Goal: Task Accomplishment & Management: Manage account settings

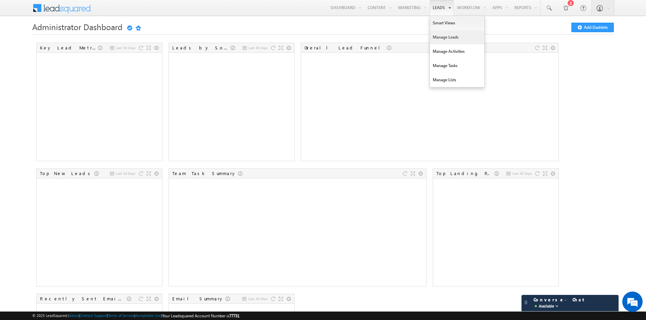
click at [443, 37] on link "Manage Leads" at bounding box center [457, 37] width 54 height 14
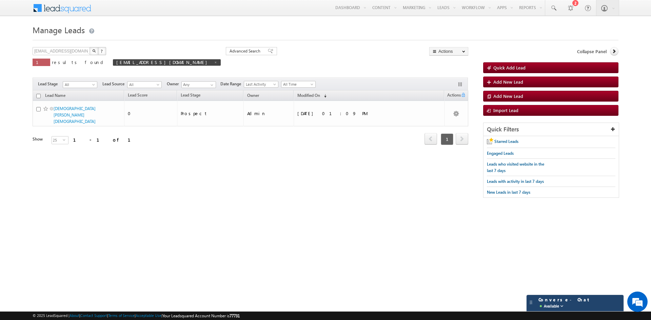
click at [542, 300] on span "Converse - Chat Available" at bounding box center [564, 303] width 52 height 13
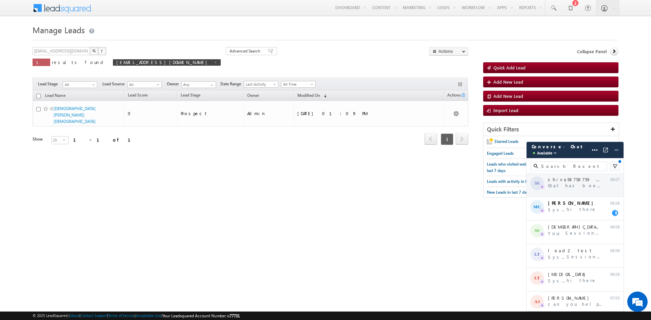
click at [568, 189] on div "SS shiva58758759 shiva58758759 Chat has been transferred 08/27" at bounding box center [574, 185] width 97 height 24
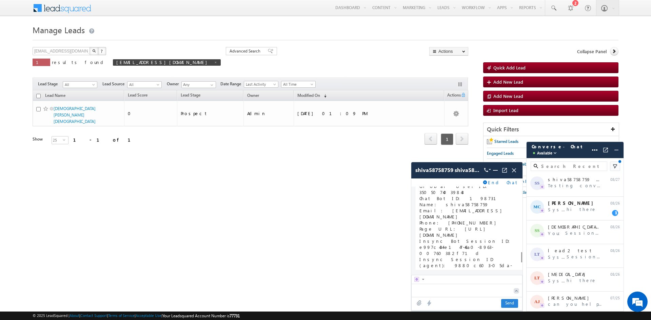
scroll to position [4082, 0]
click at [515, 174] on img at bounding box center [513, 170] width 7 height 7
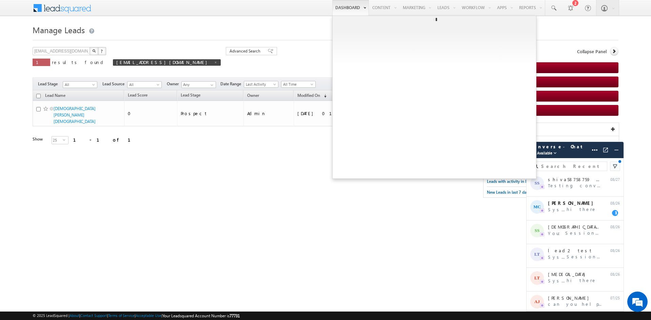
click at [353, 6] on link "Dashboard" at bounding box center [350, 8] width 37 height 16
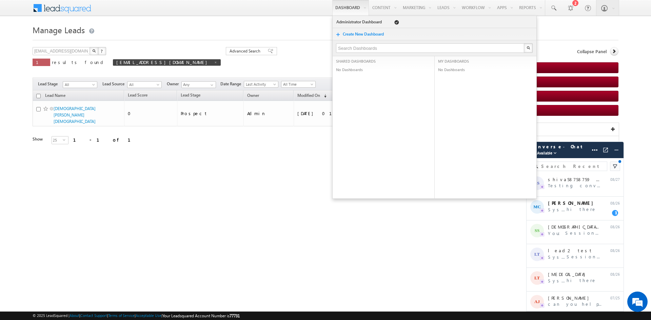
click at [174, 153] on div "Tags × Select at-least one lead to tag... × Close Lead Name Lead Score" at bounding box center [250, 126] width 435 height 73
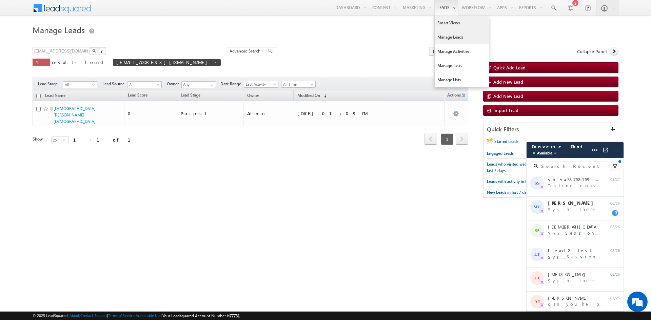
click at [443, 22] on link "Smart Views" at bounding box center [461, 23] width 54 height 14
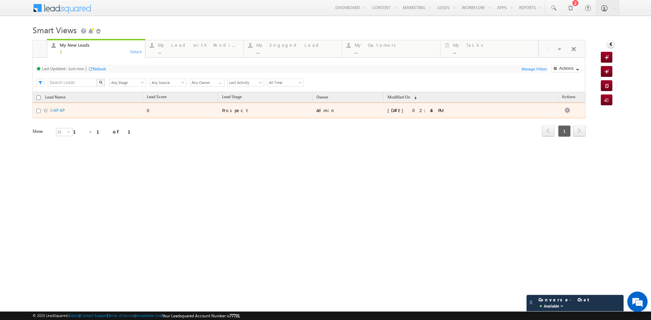
click at [70, 113] on span "AP AP" at bounding box center [82, 110] width 56 height 6
click at [59, 110] on link "AP AP" at bounding box center [59, 110] width 11 height 5
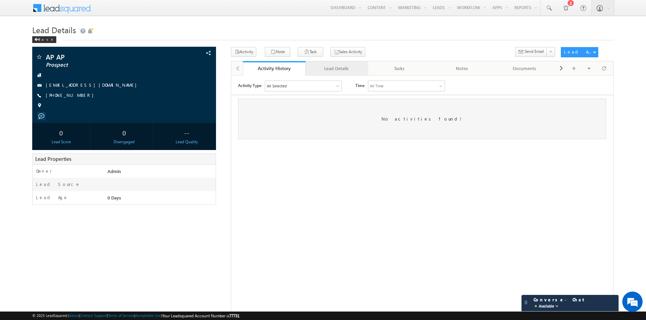
click at [345, 71] on div "Lead Details" at bounding box center [336, 68] width 51 height 8
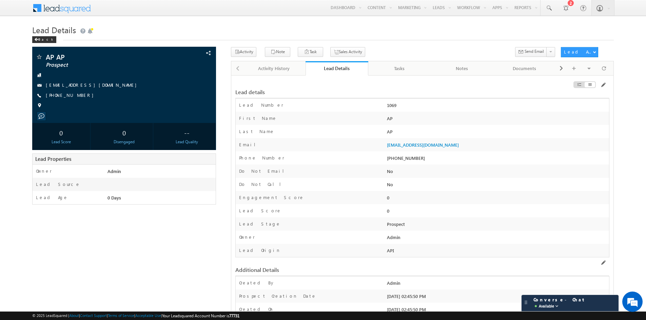
click at [444, 195] on div "0" at bounding box center [497, 199] width 224 height 9
click at [407, 65] on div "Tasks" at bounding box center [398, 68] width 51 height 8
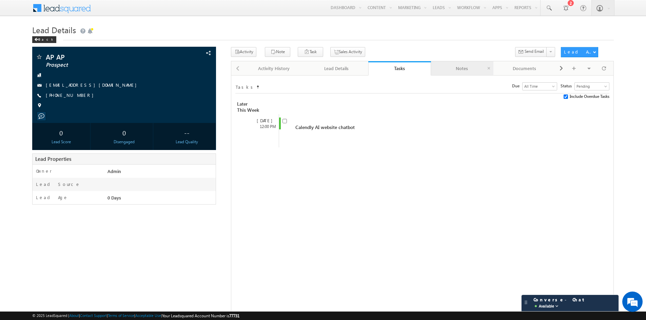
click at [469, 67] on div "Notes" at bounding box center [461, 68] width 51 height 8
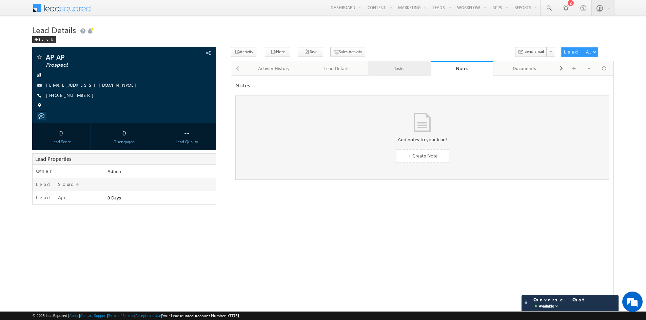
click at [414, 66] on div "Tasks" at bounding box center [398, 68] width 51 height 8
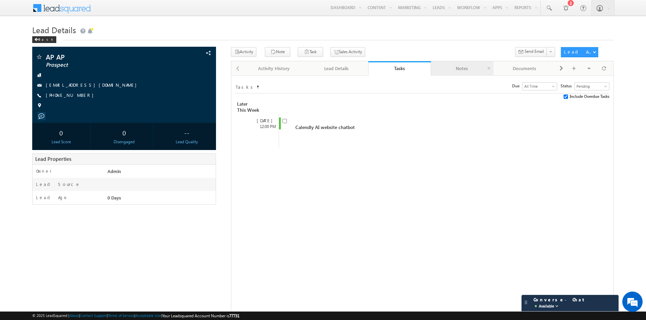
click at [470, 66] on div "Notes" at bounding box center [461, 68] width 51 height 8
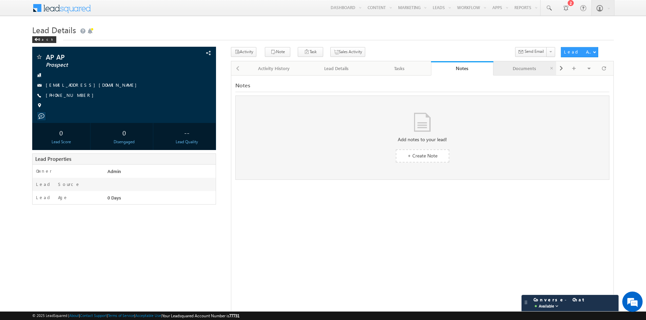
click at [524, 70] on div "Documents" at bounding box center [523, 68] width 51 height 8
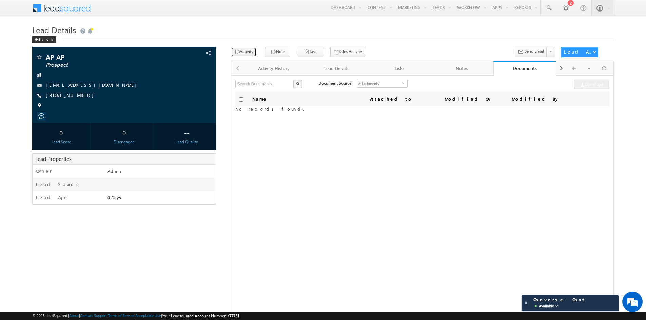
click at [245, 52] on button "Activity" at bounding box center [243, 52] width 25 height 10
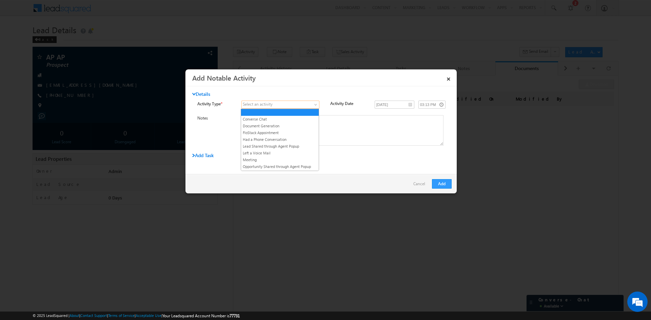
click at [299, 104] on span at bounding box center [276, 105] width 69 height 6
click at [288, 117] on link "Converse Chat" at bounding box center [280, 119] width 78 height 6
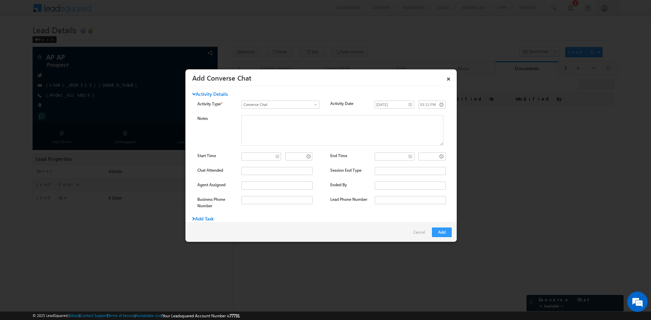
click at [415, 231] on link "Cancel" at bounding box center [420, 234] width 15 height 13
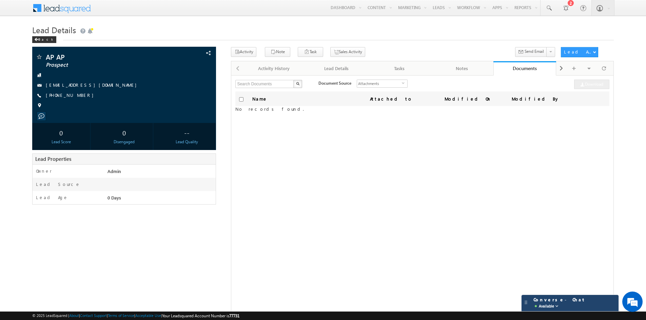
click at [568, 308] on div "Converse - Chat Available" at bounding box center [563, 303] width 66 height 13
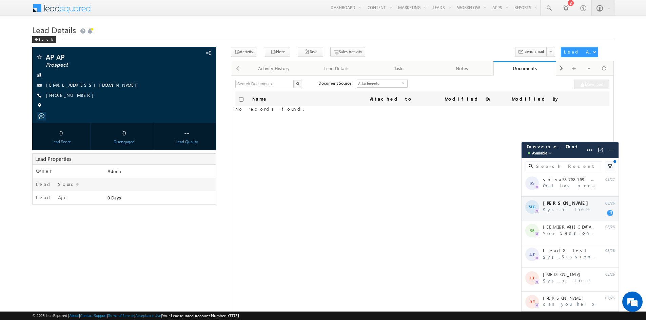
click at [589, 208] on div "MC [PERSON_NAME] System: hi there 08/26 11" at bounding box center [569, 209] width 97 height 24
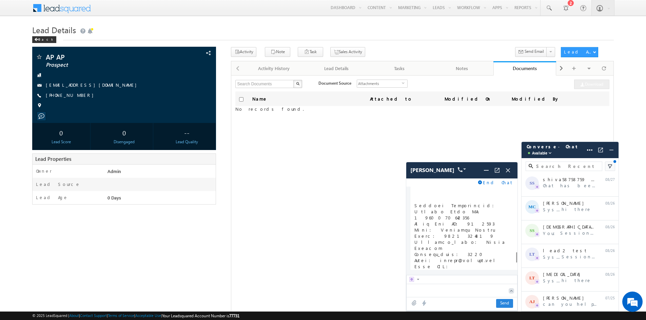
scroll to position [2744, 0]
click at [496, 185] on span "End Chat" at bounding box center [498, 183] width 30 height 6
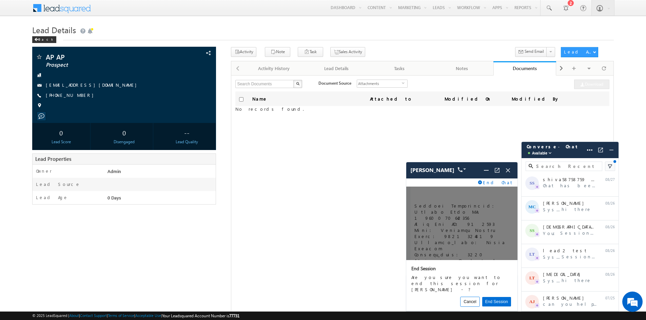
click at [474, 301] on button "Cancel" at bounding box center [469, 301] width 19 height 9
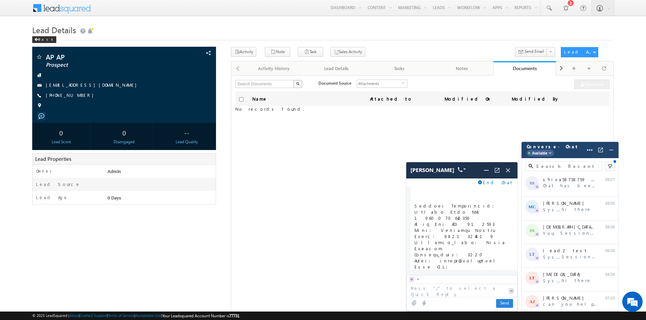
click at [541, 155] on span "Available" at bounding box center [539, 153] width 15 height 7
